Goal: Unclear

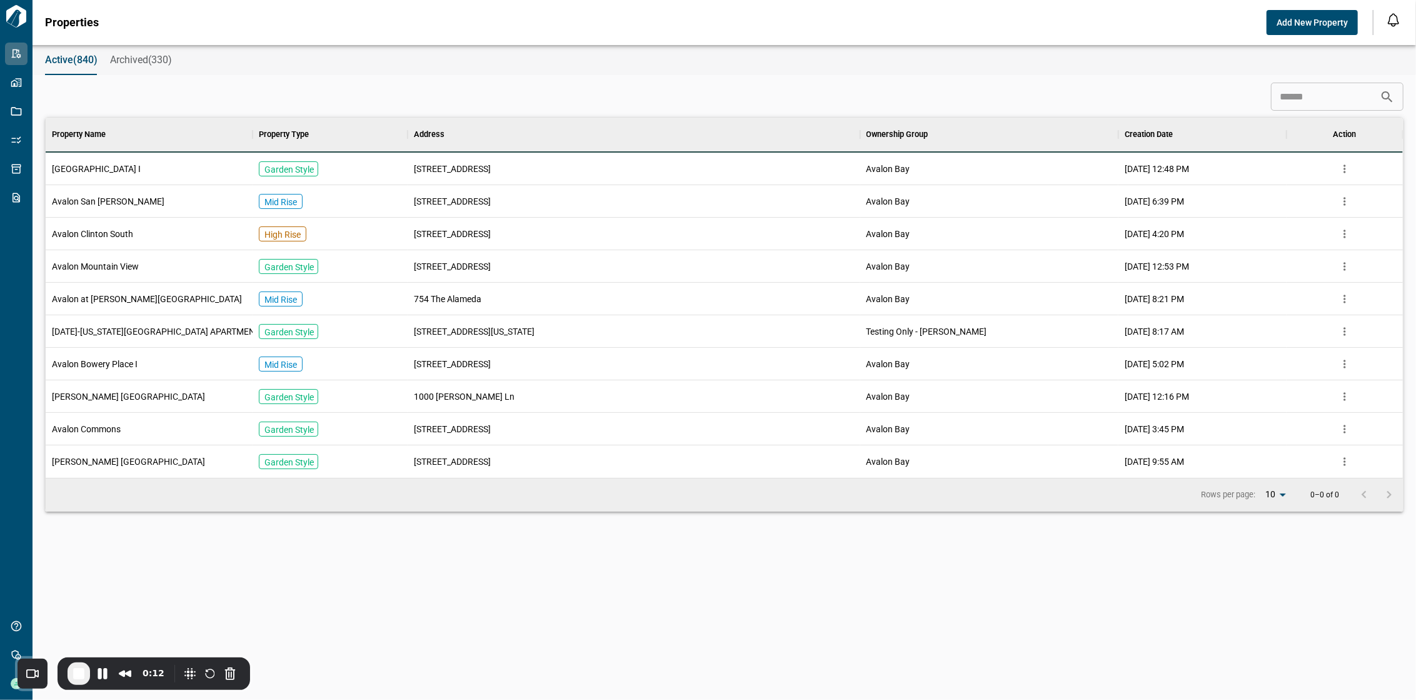
scroll to position [348, 1353]
click at [72, 674] on span "End Recording" at bounding box center [78, 673] width 15 height 15
